Goal: Information Seeking & Learning: Learn about a topic

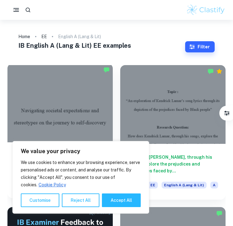
click at [53, 88] on div at bounding box center [59, 103] width 105 height 79
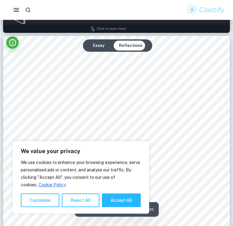
scroll to position [351, 0]
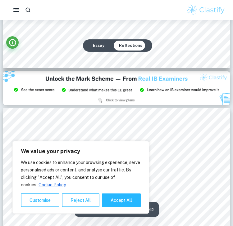
type input "3"
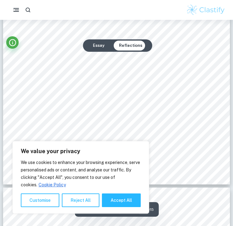
scroll to position [897, 0]
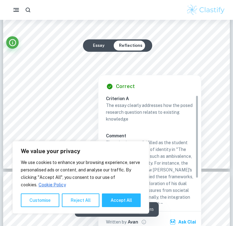
click at [68, 71] on div at bounding box center [97, 69] width 135 height 10
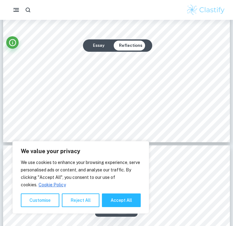
scroll to position [1819, 0]
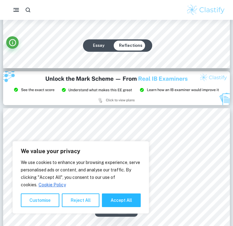
type input "3"
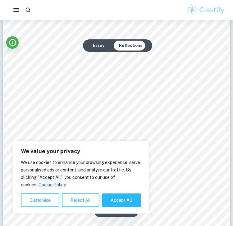
scroll to position [787, 0]
